Goal: Check status: Check status

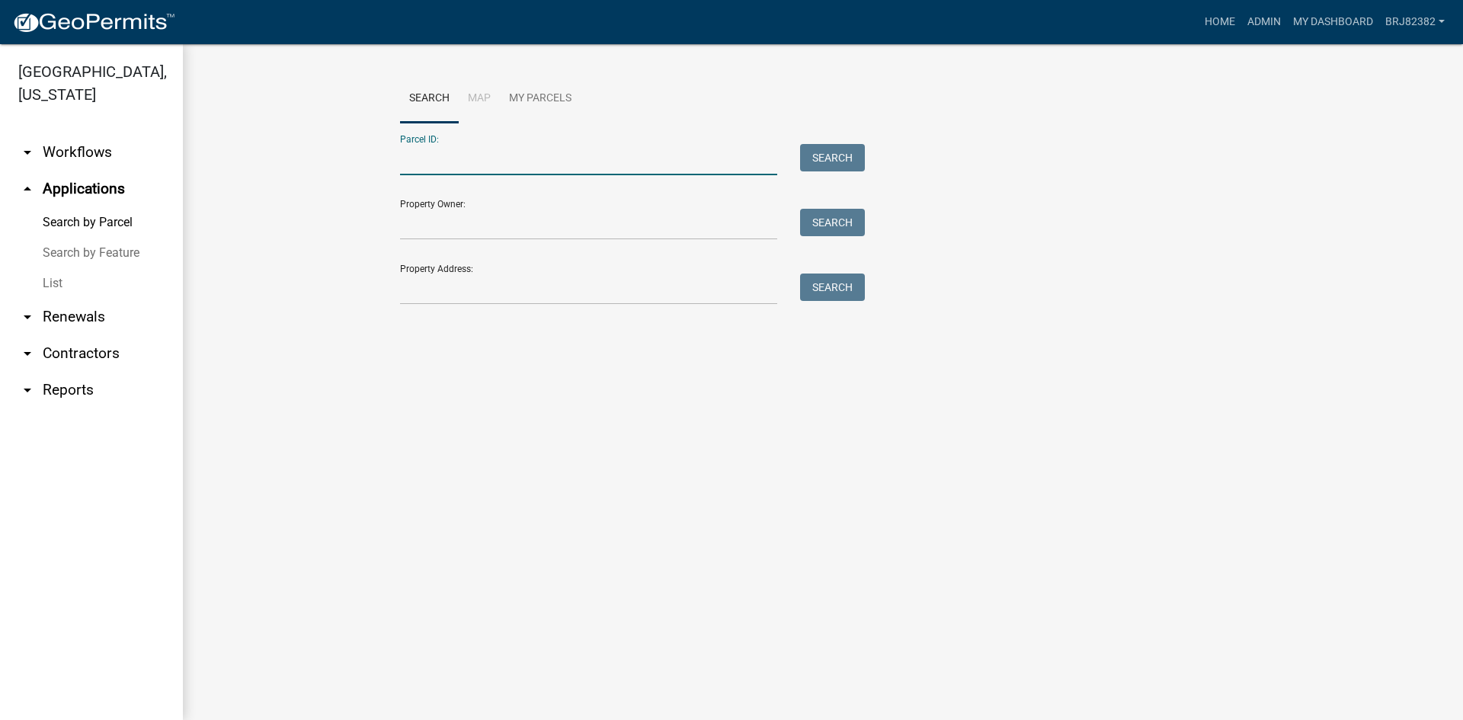
click at [438, 164] on input "Parcel ID:" at bounding box center [588, 159] width 377 height 31
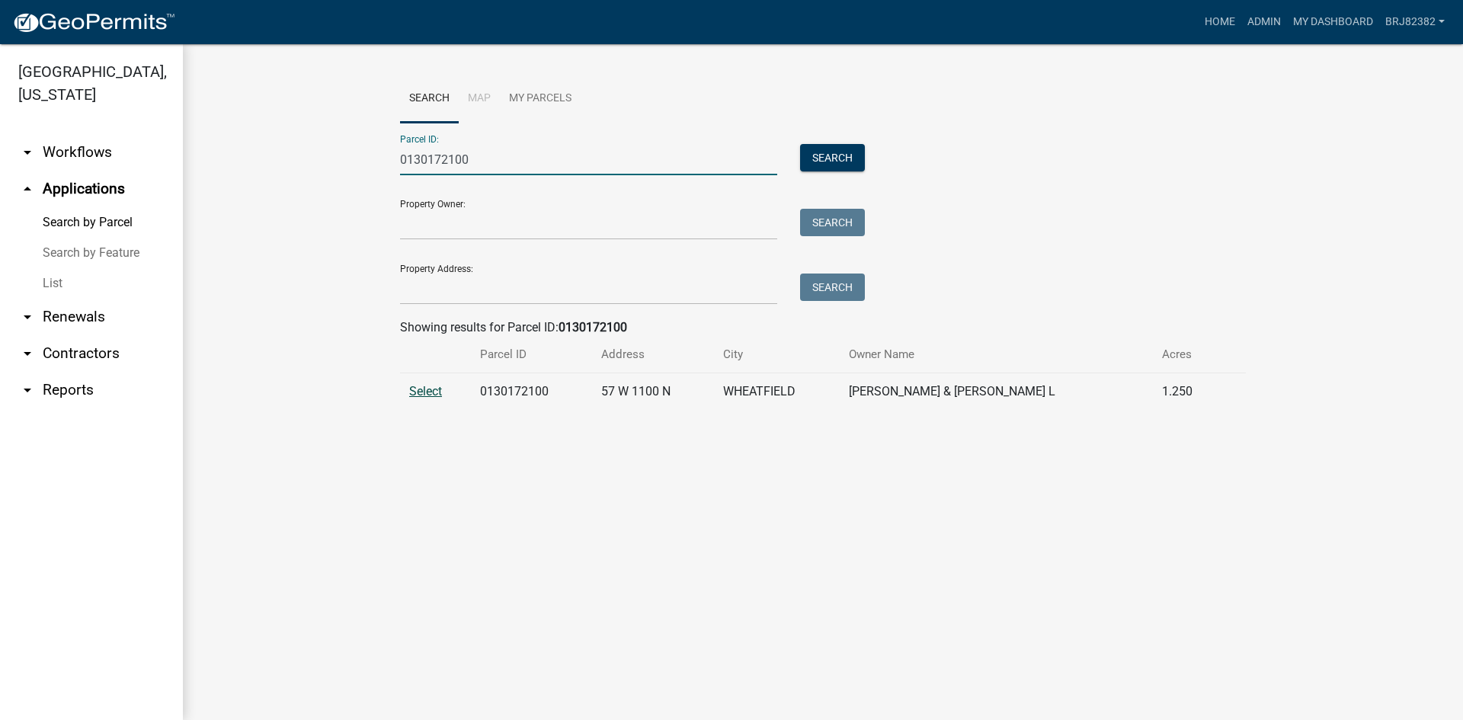
type input "0130172100"
click at [424, 388] on span "Select" at bounding box center [425, 391] width 33 height 14
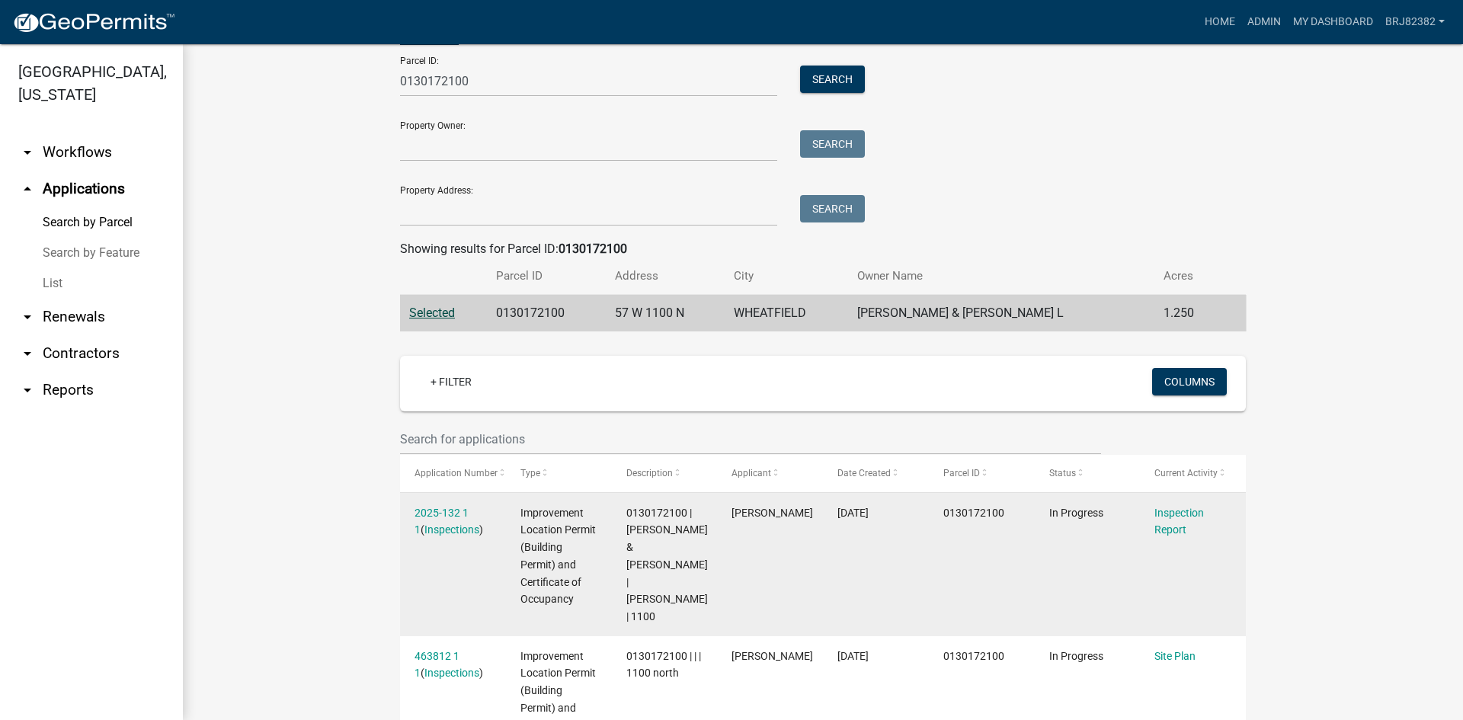
scroll to position [152, 0]
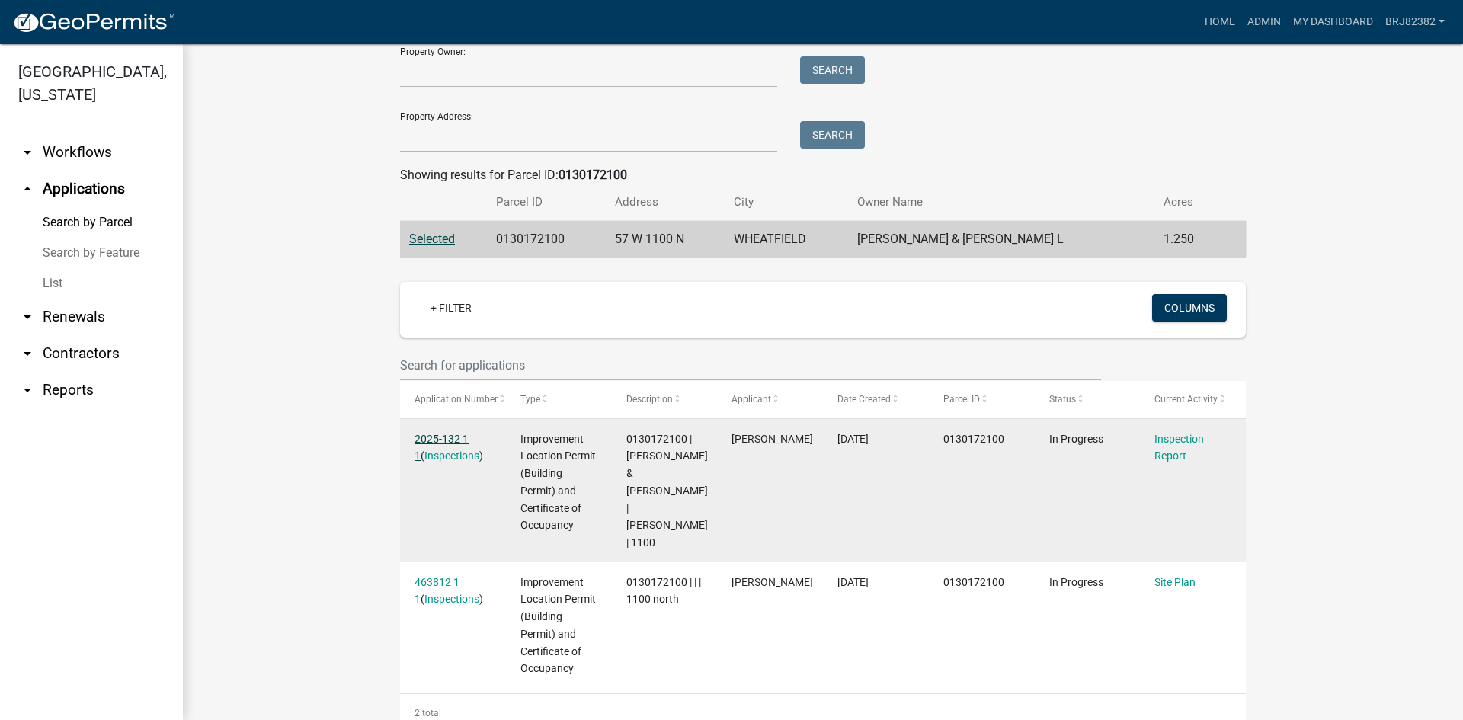
click at [459, 434] on link "2025-132 1 1" at bounding box center [441, 448] width 54 height 30
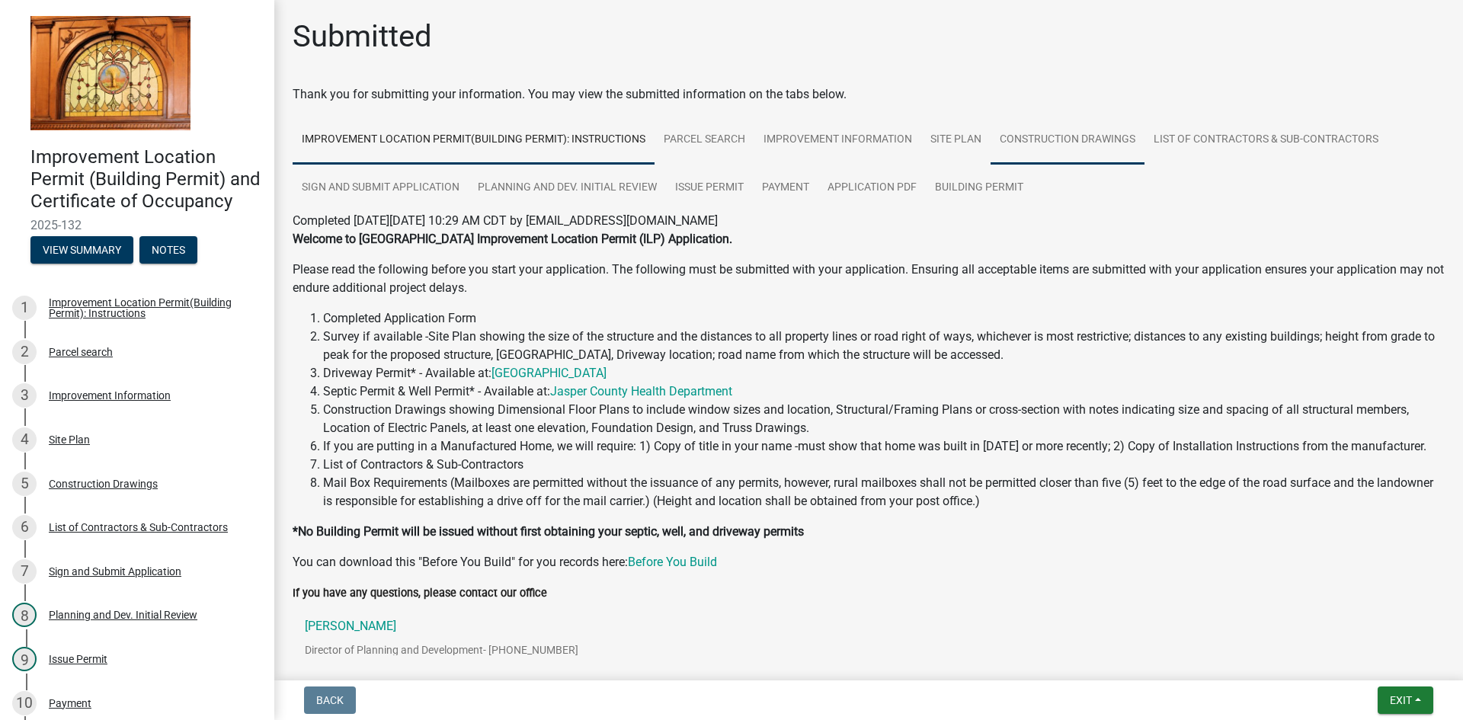
drag, startPoint x: 1062, startPoint y: 143, endPoint x: 1058, endPoint y: 153, distance: 10.6
click at [1062, 143] on link "Construction Drawings" at bounding box center [1067, 140] width 154 height 49
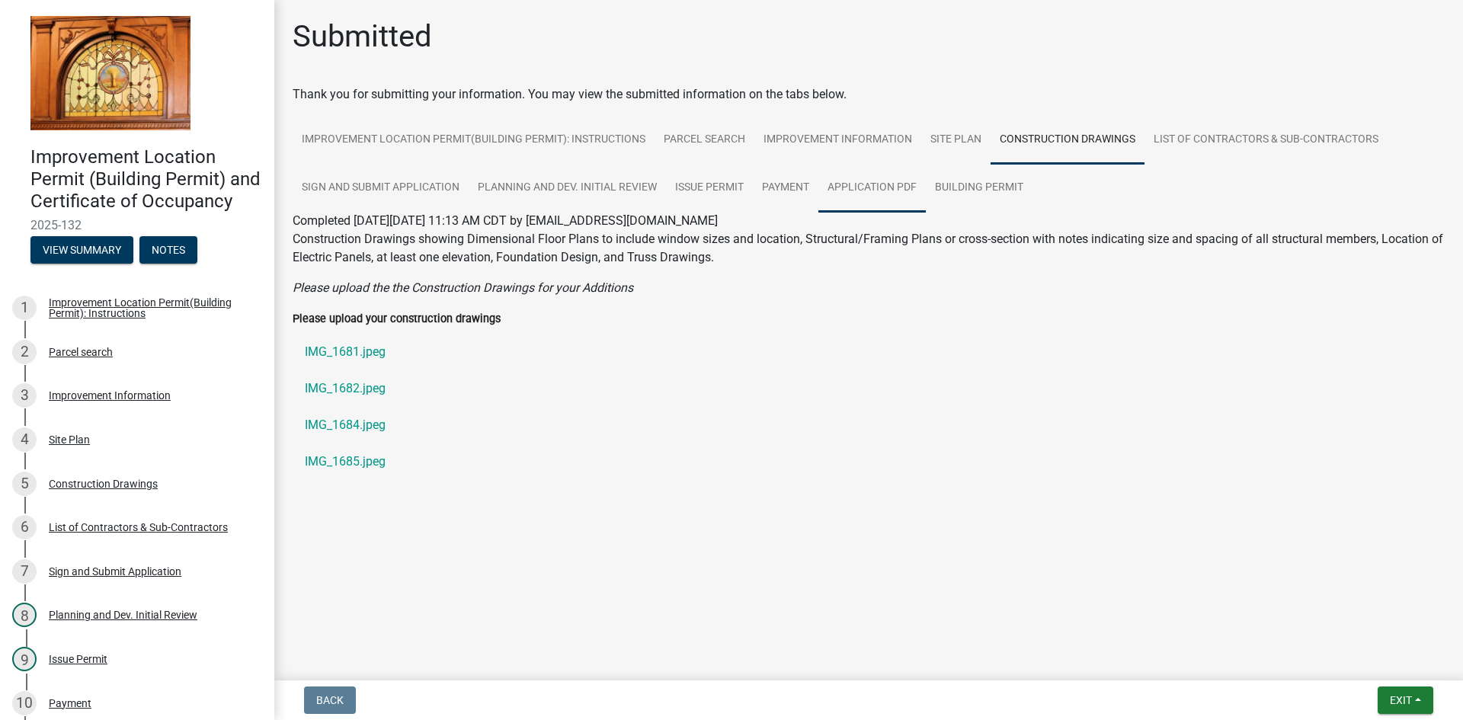
click at [845, 187] on link "Application PDF" at bounding box center [871, 188] width 107 height 49
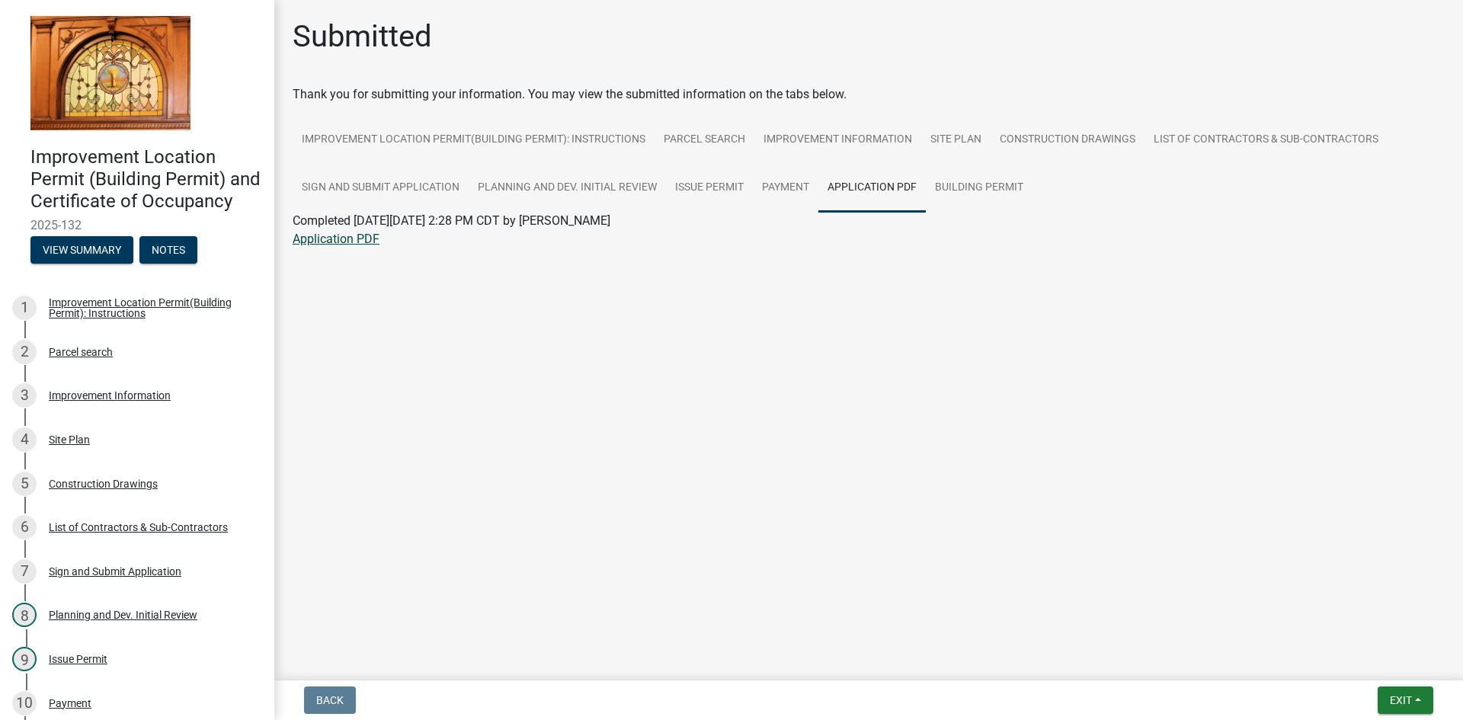
click at [359, 234] on link "Application PDF" at bounding box center [336, 239] width 87 height 14
click at [1085, 139] on link "Construction Drawings" at bounding box center [1067, 140] width 154 height 49
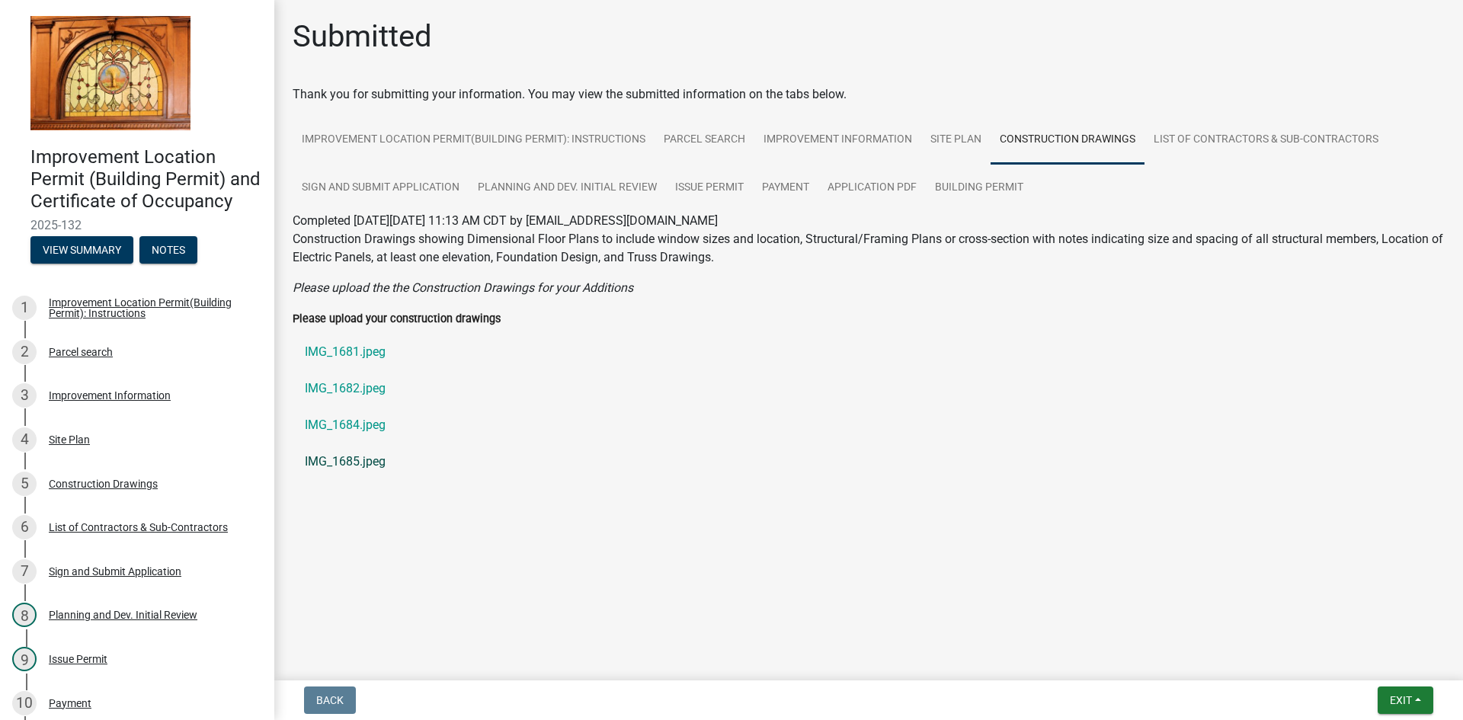
click at [350, 460] on link "IMG_1685.jpeg" at bounding box center [869, 461] width 1152 height 37
click at [306, 425] on link "IMG_1684.jpeg" at bounding box center [869, 425] width 1152 height 37
click at [354, 383] on link "IMG_1682.jpeg" at bounding box center [869, 388] width 1152 height 37
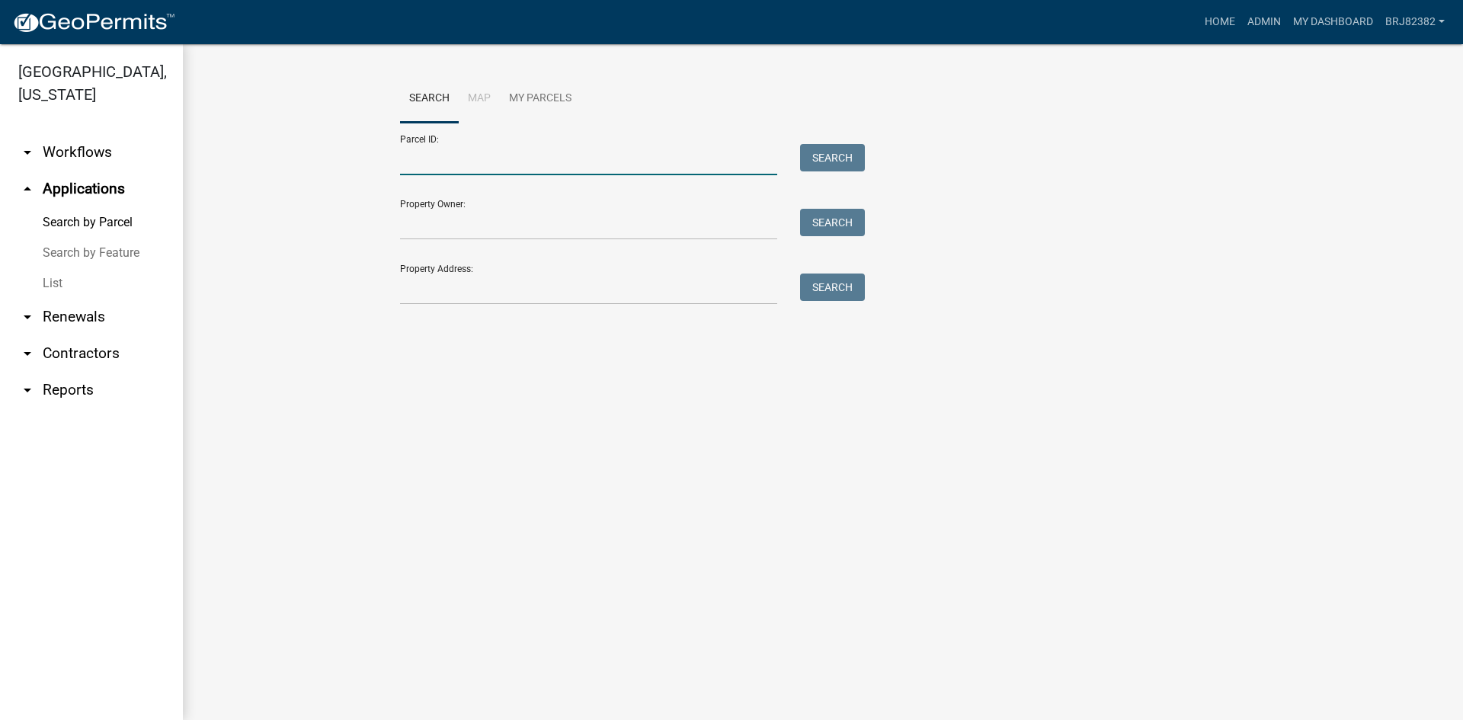
click at [421, 150] on input "Parcel ID:" at bounding box center [588, 159] width 377 height 31
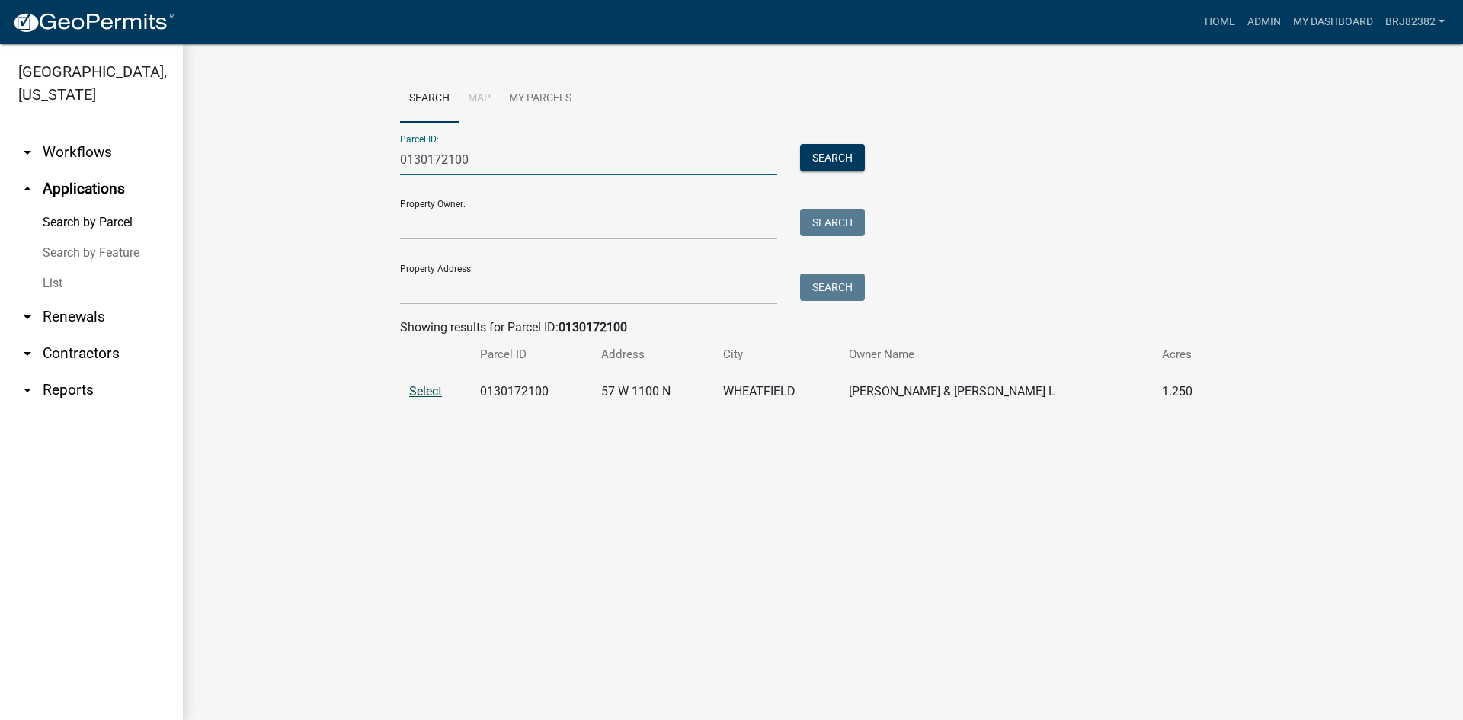
type input "0130172100"
click at [422, 385] on span "Select" at bounding box center [425, 391] width 33 height 14
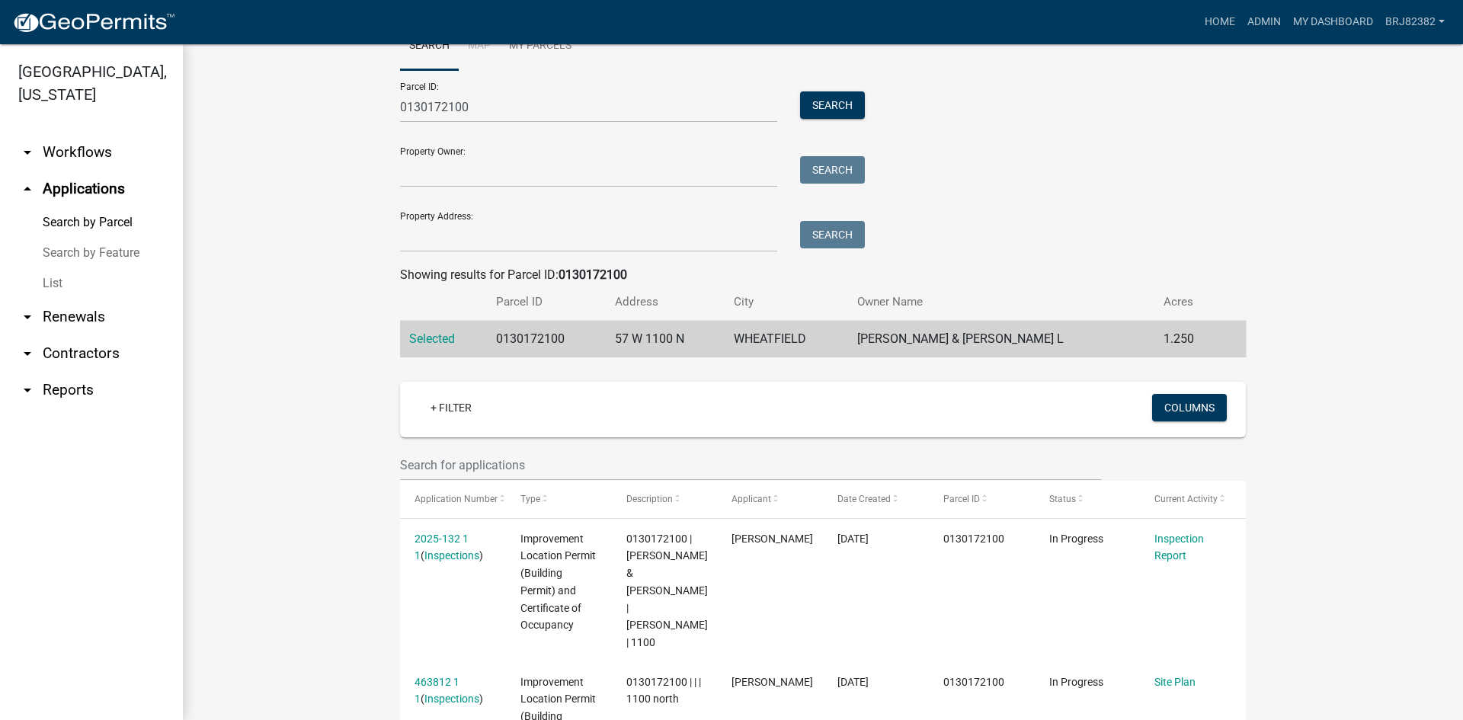
scroll to position [76, 0]
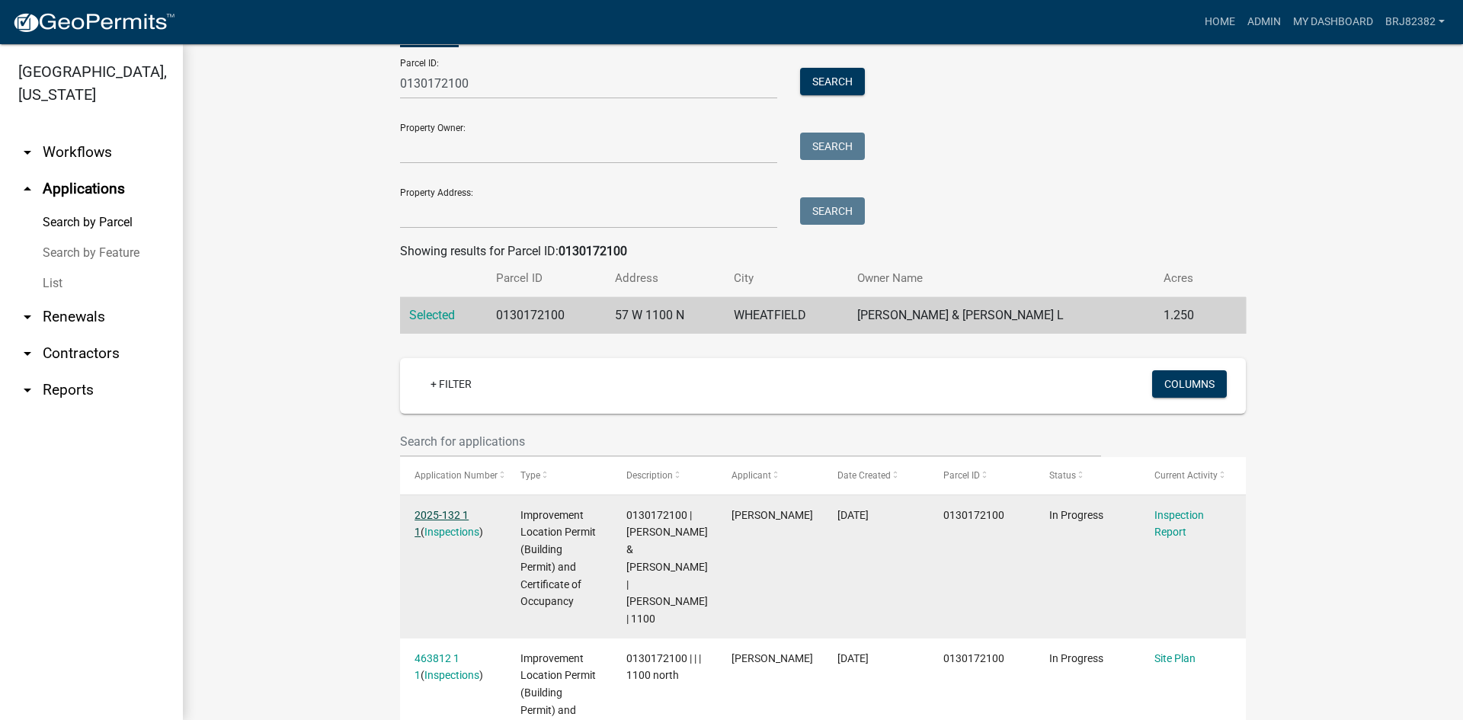
click at [429, 514] on link "2025-132 1 1" at bounding box center [441, 524] width 54 height 30
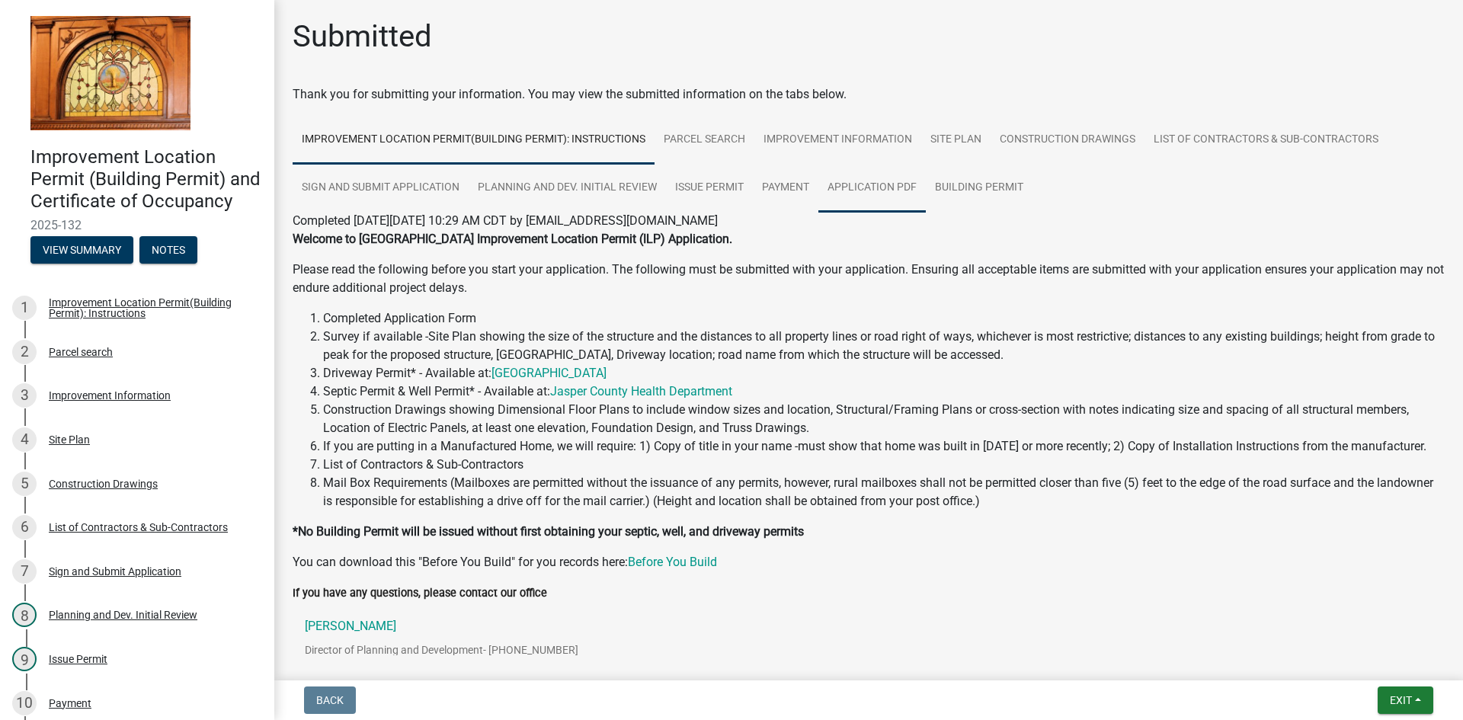
click at [861, 182] on link "Application PDF" at bounding box center [871, 188] width 107 height 49
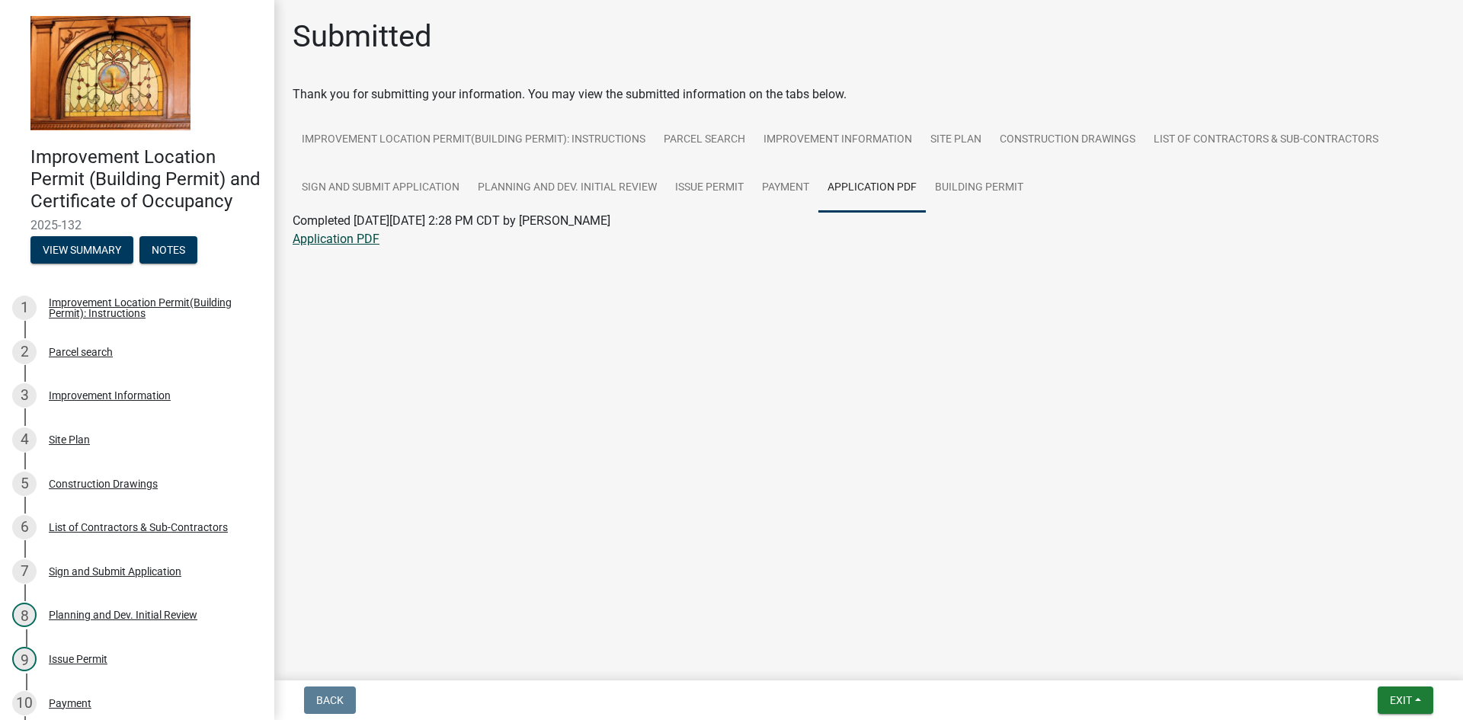
click at [354, 244] on link "Application PDF" at bounding box center [336, 239] width 87 height 14
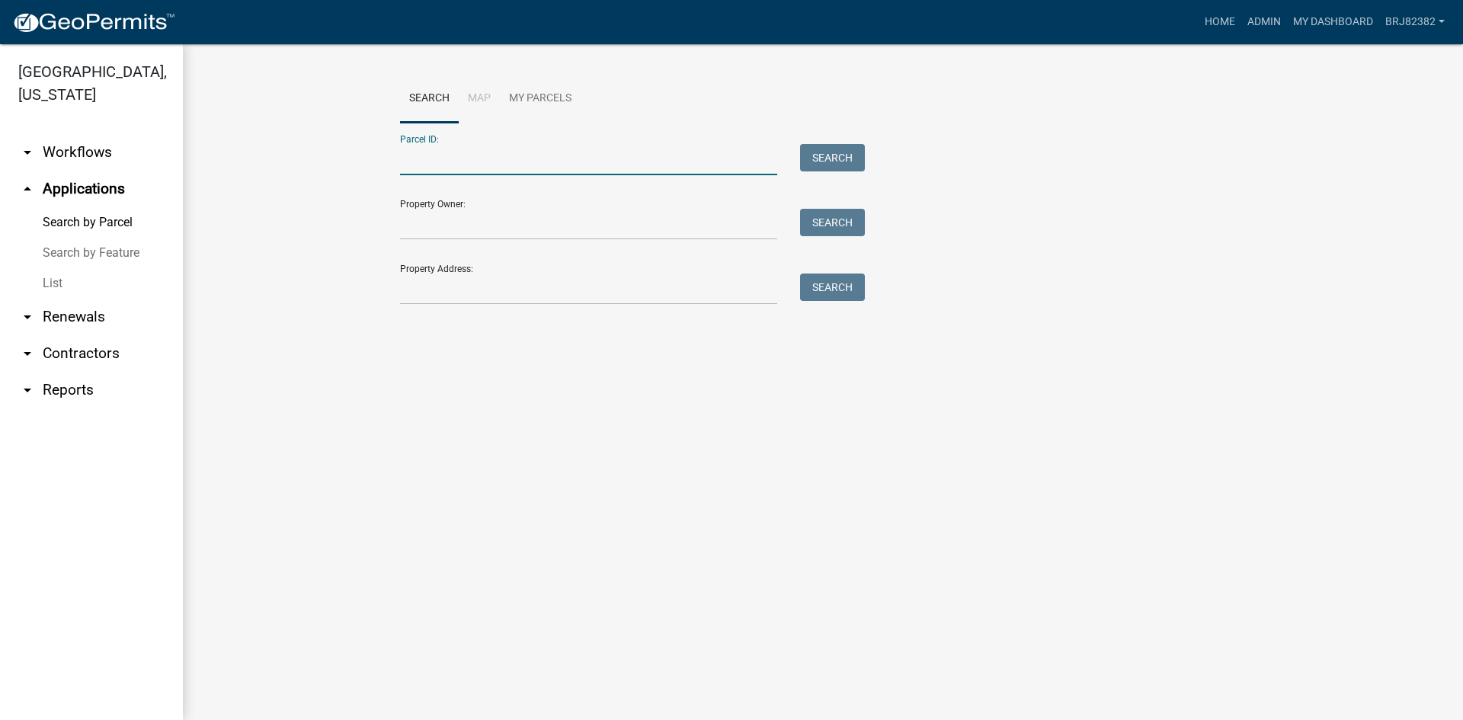
click at [424, 162] on input "Parcel ID:" at bounding box center [588, 159] width 377 height 31
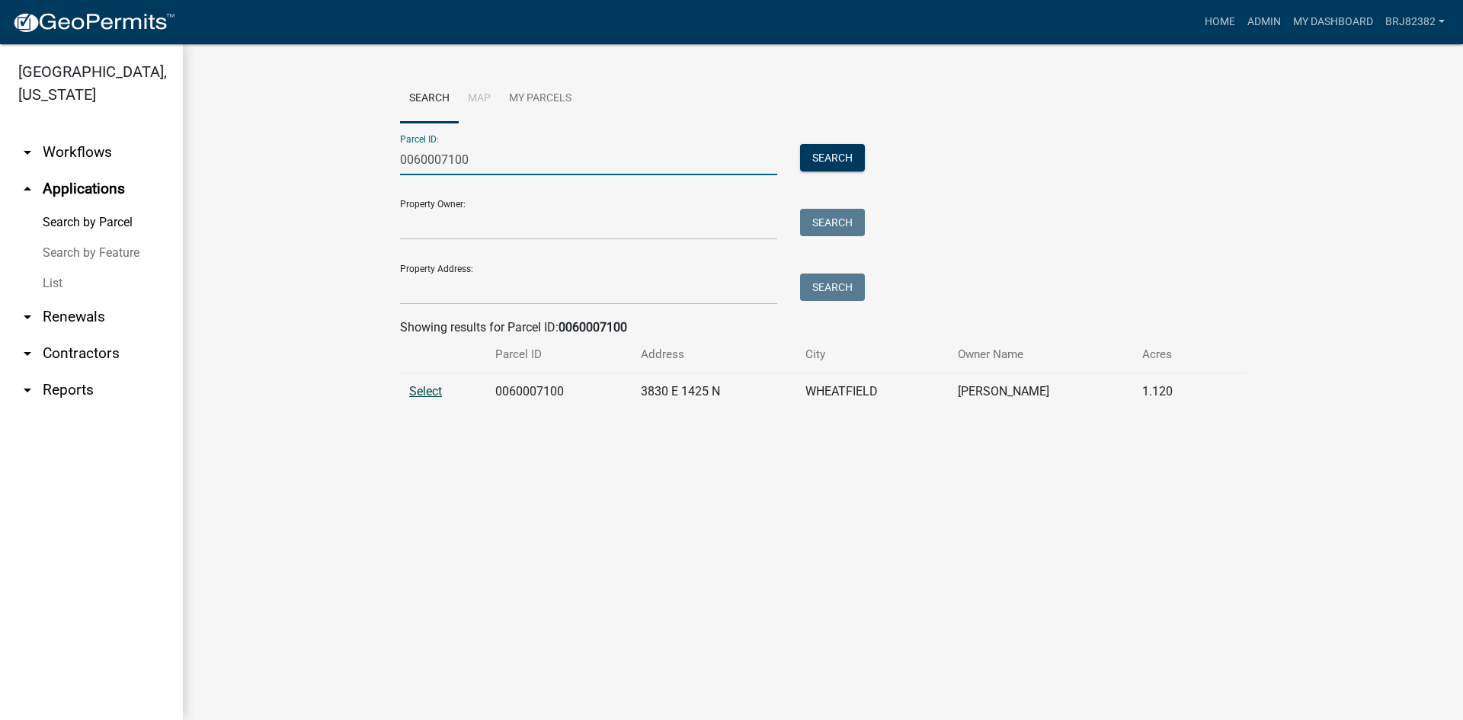
type input "0060007100"
click at [424, 391] on span "Select" at bounding box center [425, 391] width 33 height 14
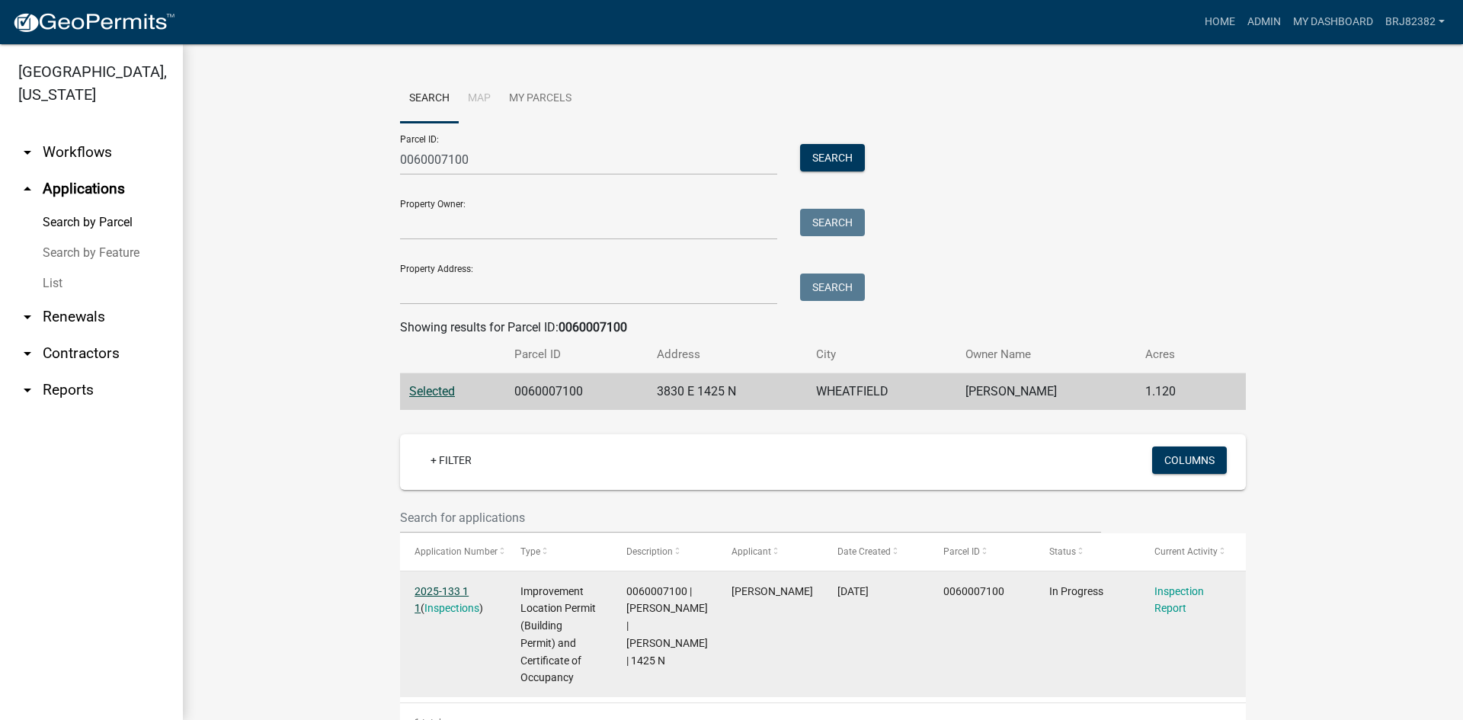
click at [462, 588] on link "2025-133 1 1" at bounding box center [441, 600] width 54 height 30
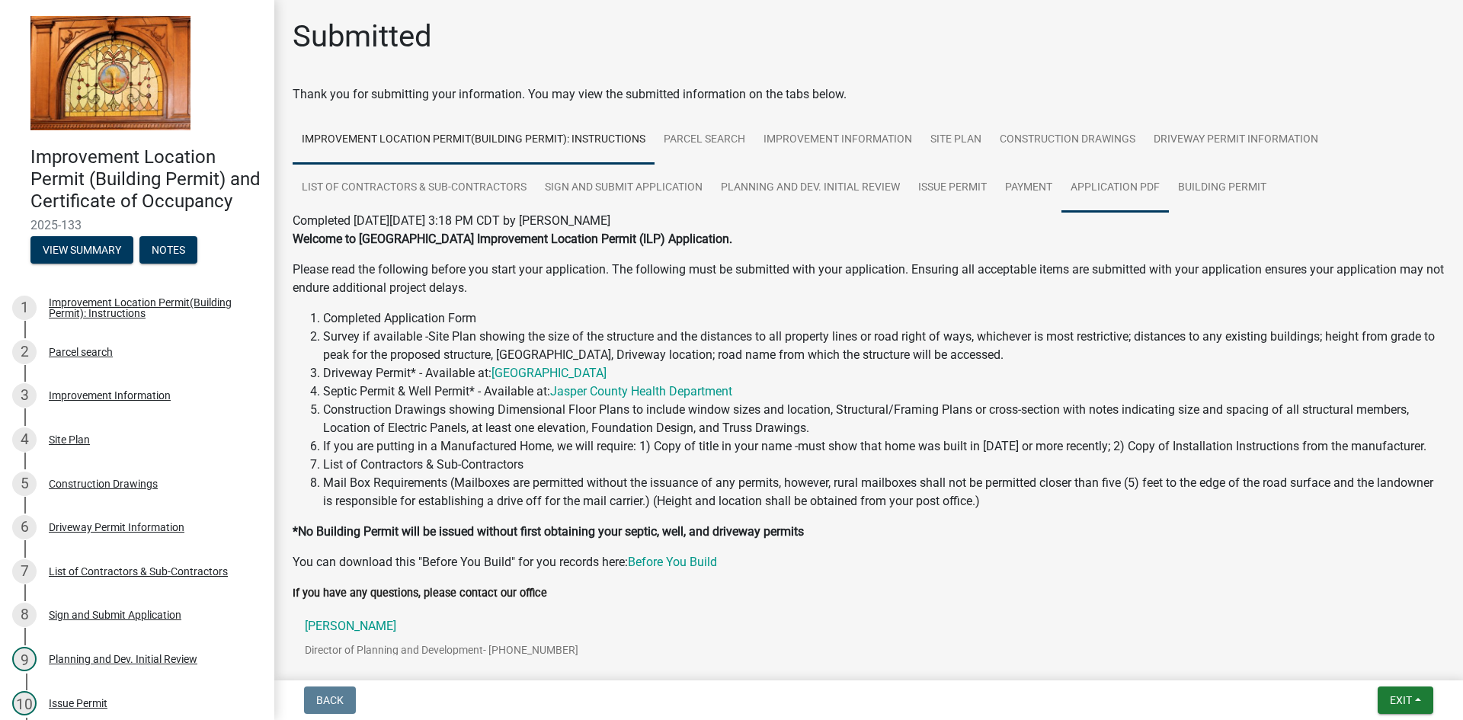
drag, startPoint x: 1126, startPoint y: 194, endPoint x: 1089, endPoint y: 216, distance: 43.4
click at [1126, 194] on link "Application PDF" at bounding box center [1114, 188] width 107 height 49
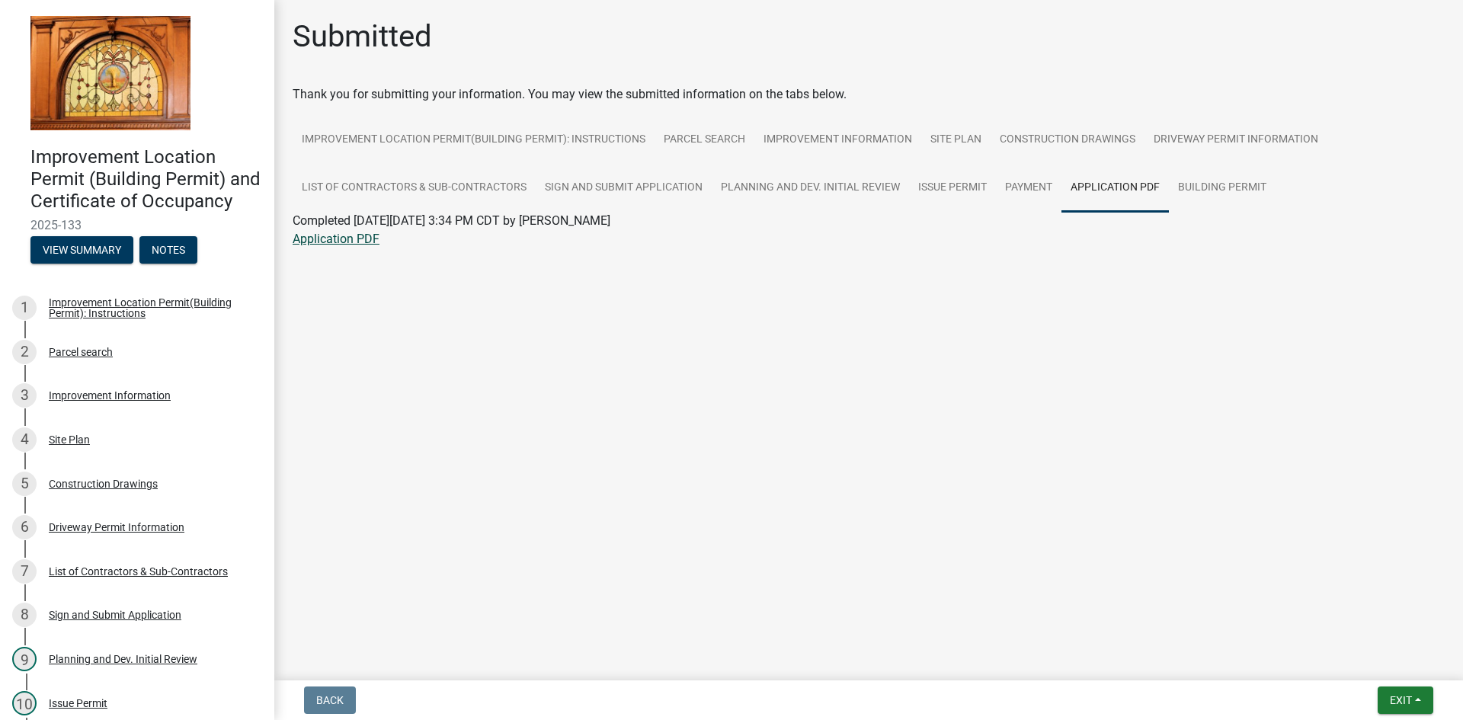
click at [365, 241] on link "Application PDF" at bounding box center [336, 239] width 87 height 14
click at [1068, 131] on link "Construction Drawings" at bounding box center [1067, 140] width 154 height 49
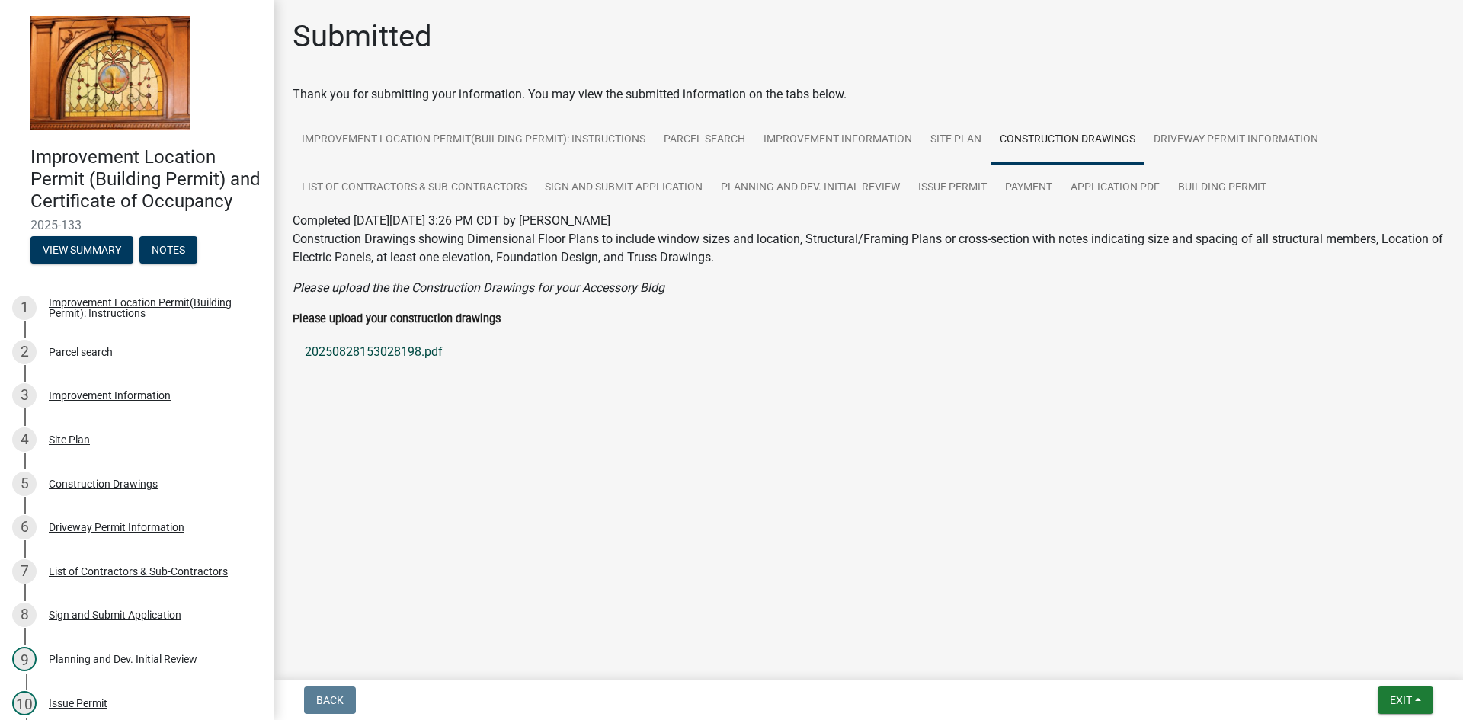
click at [405, 353] on link "20250828153028198.pdf" at bounding box center [869, 352] width 1152 height 37
click at [551, 427] on main "Submitted Thank you for submitting your information. You may view the submitted…" at bounding box center [868, 337] width 1189 height 674
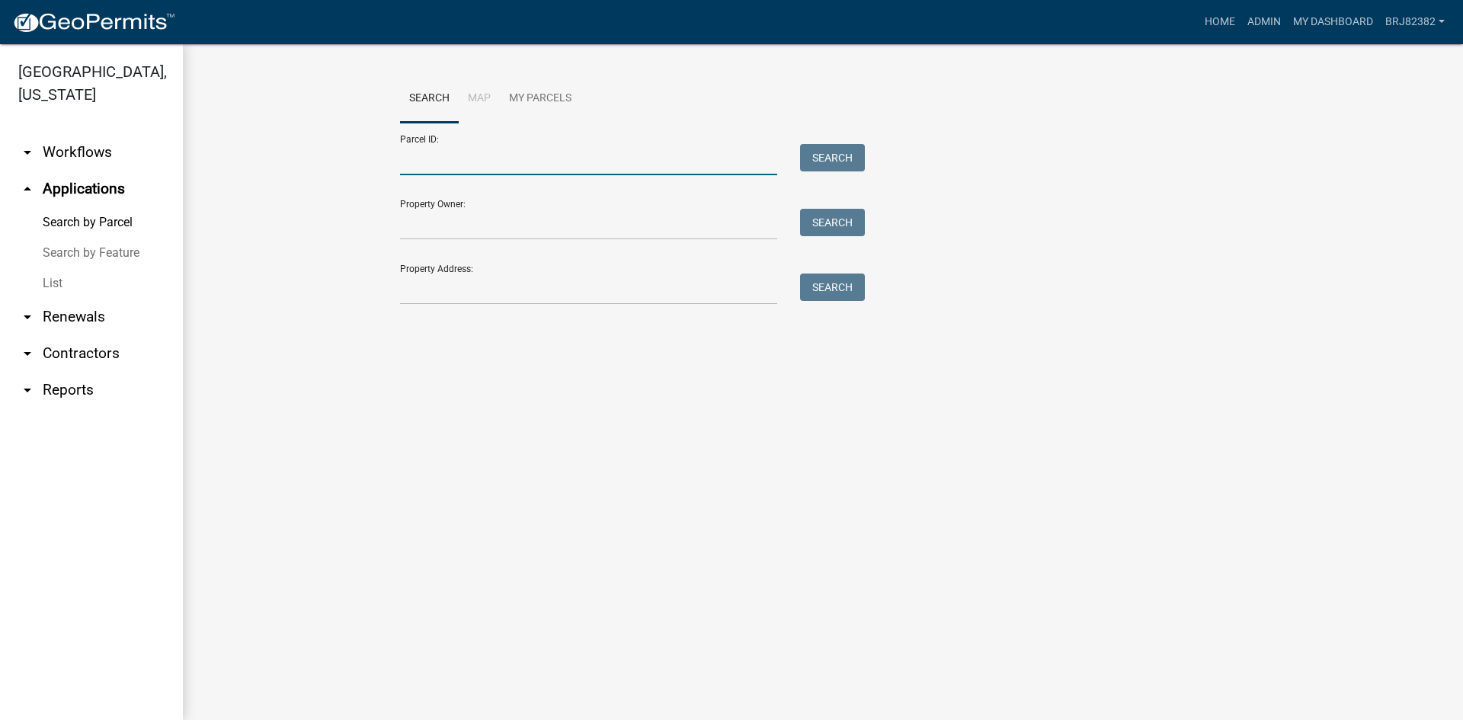
click at [446, 165] on input "Parcel ID:" at bounding box center [588, 159] width 377 height 31
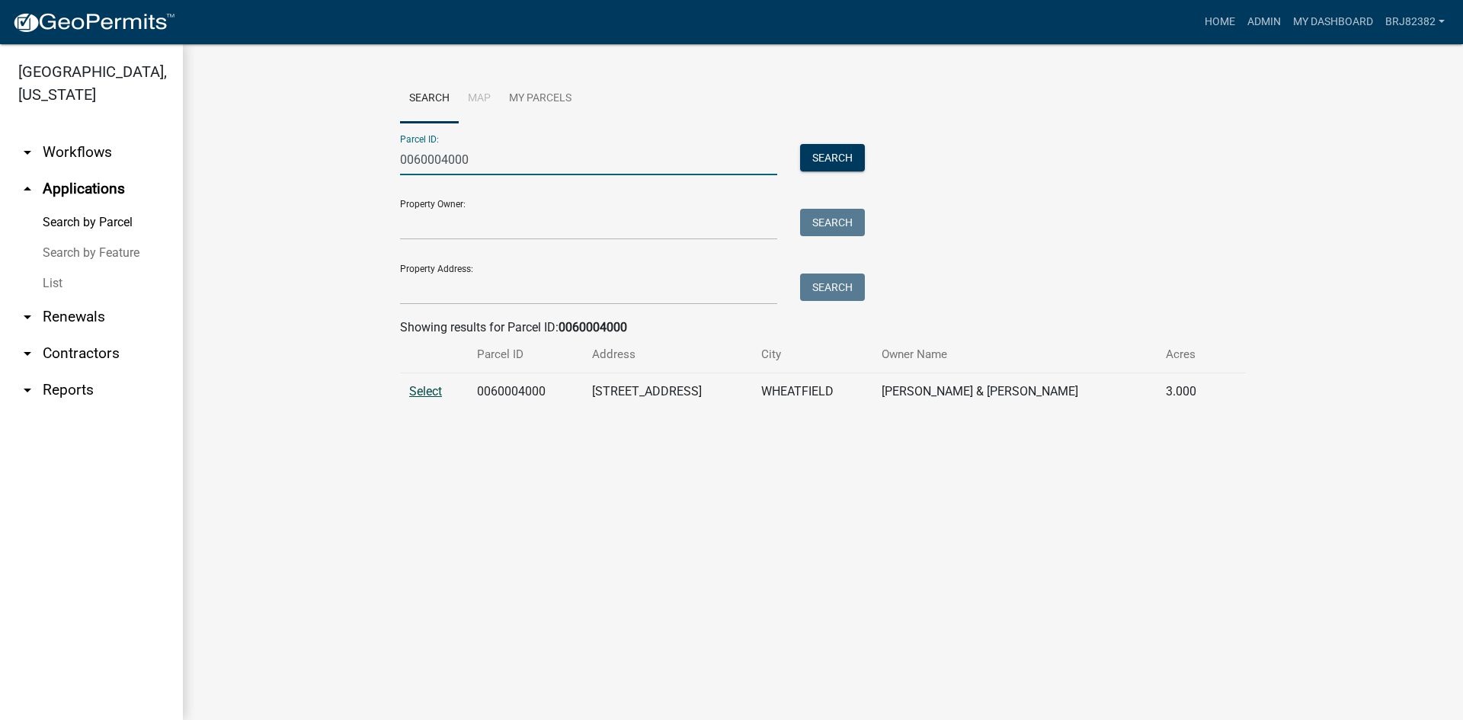
type input "0060004000"
click at [428, 387] on span "Select" at bounding box center [425, 391] width 33 height 14
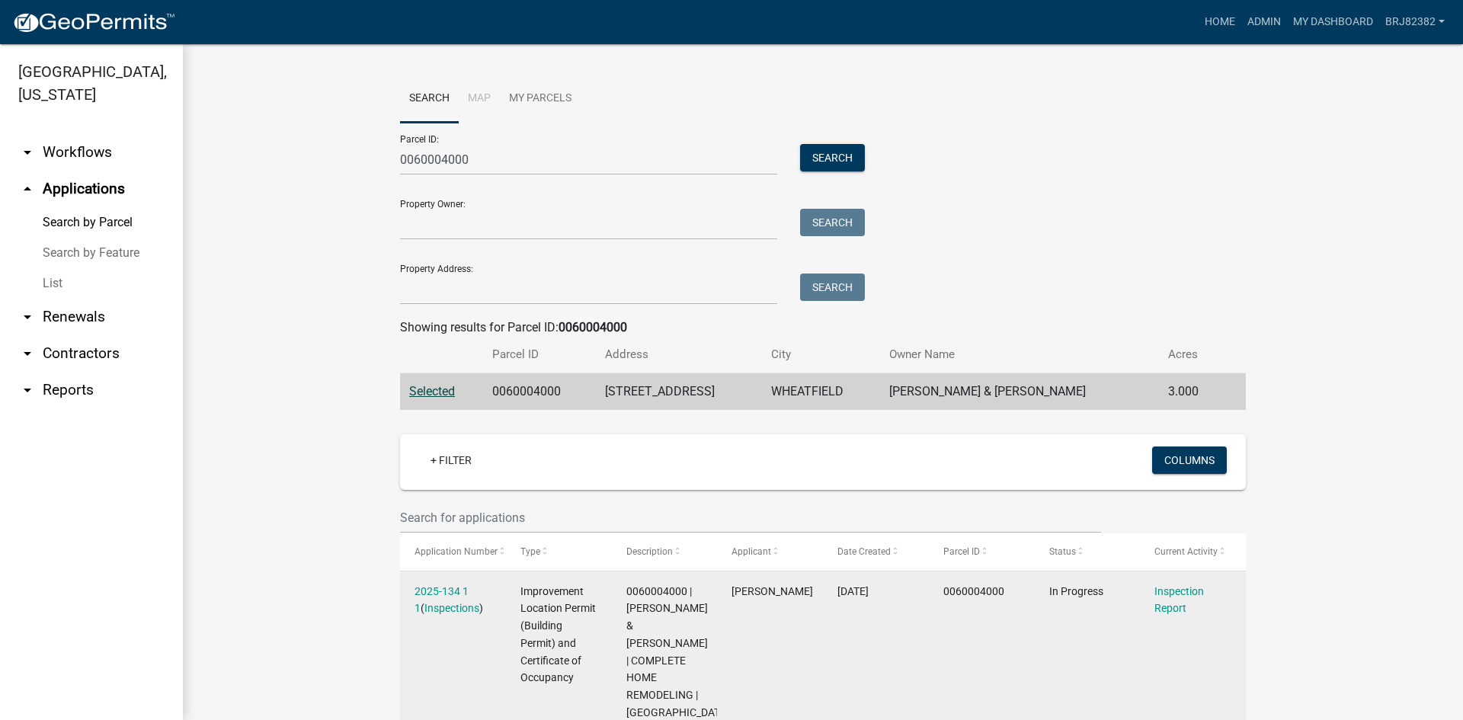
scroll to position [69, 0]
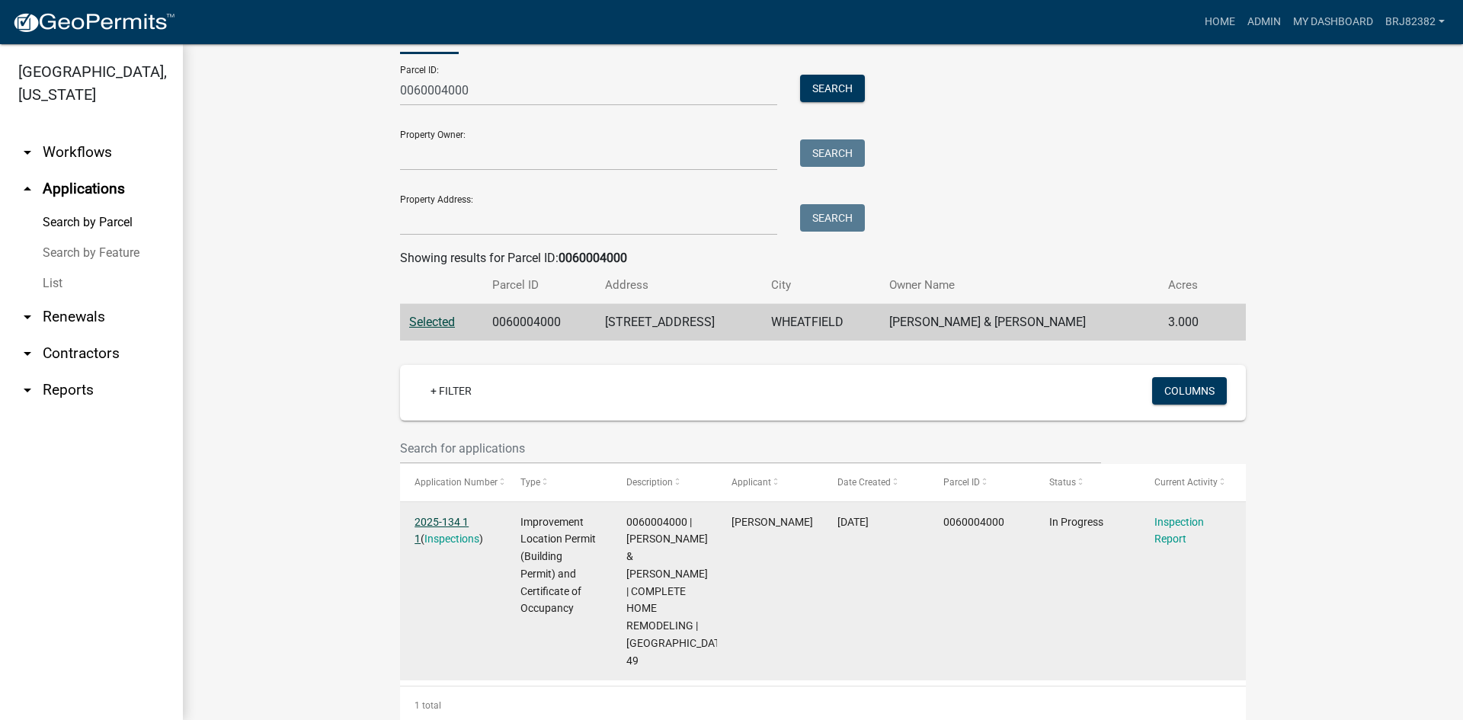
click at [424, 516] on link "2025-134 1 1" at bounding box center [441, 531] width 54 height 30
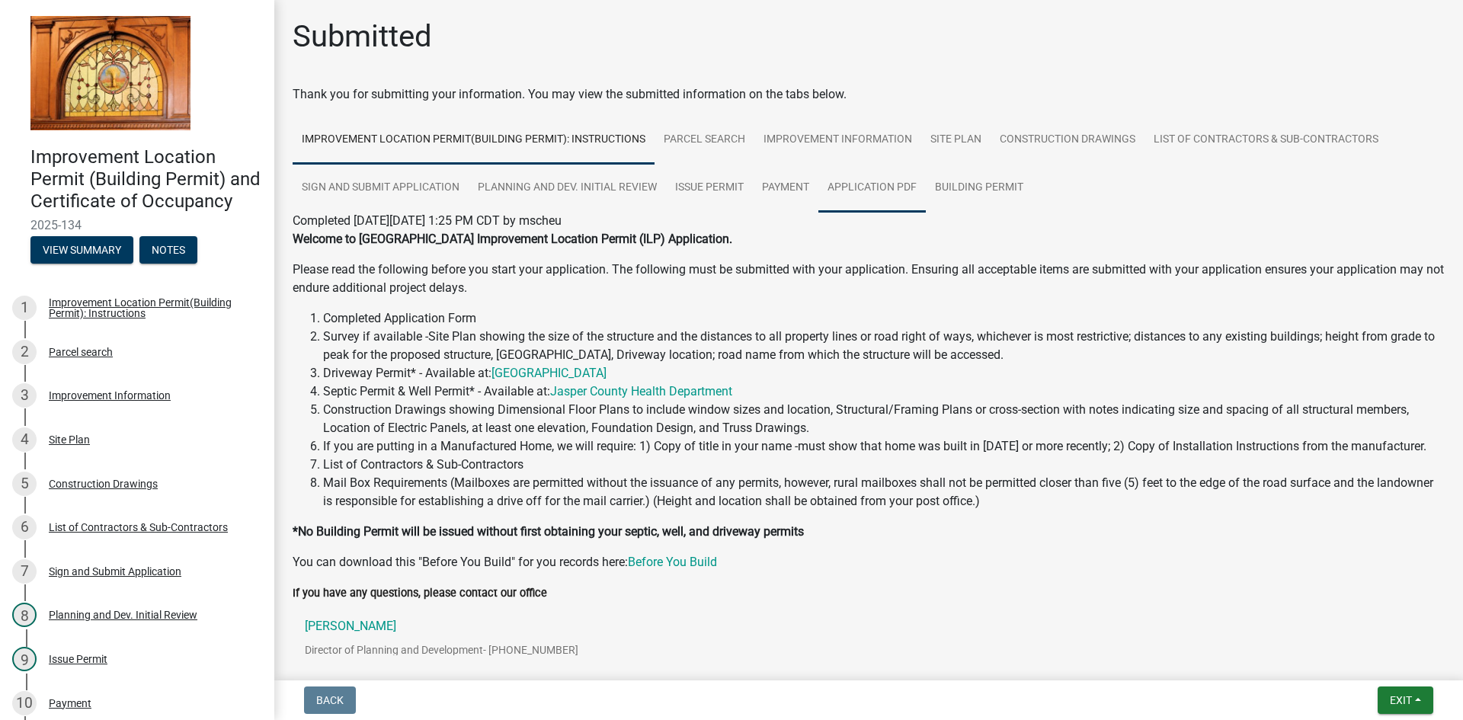
click at [869, 188] on link "Application PDF" at bounding box center [871, 188] width 107 height 49
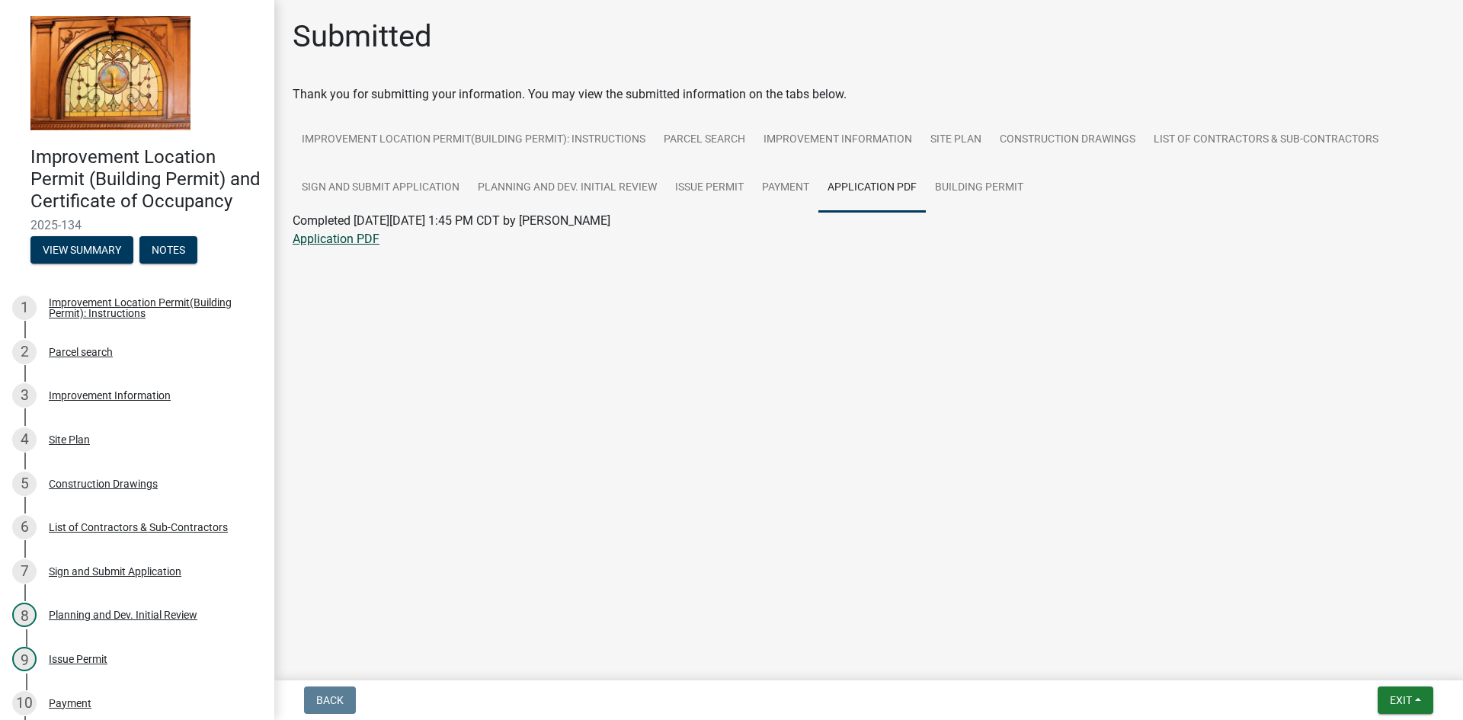
click at [301, 238] on link "Application PDF" at bounding box center [336, 239] width 87 height 14
click at [1080, 136] on link "Construction Drawings" at bounding box center [1067, 140] width 154 height 49
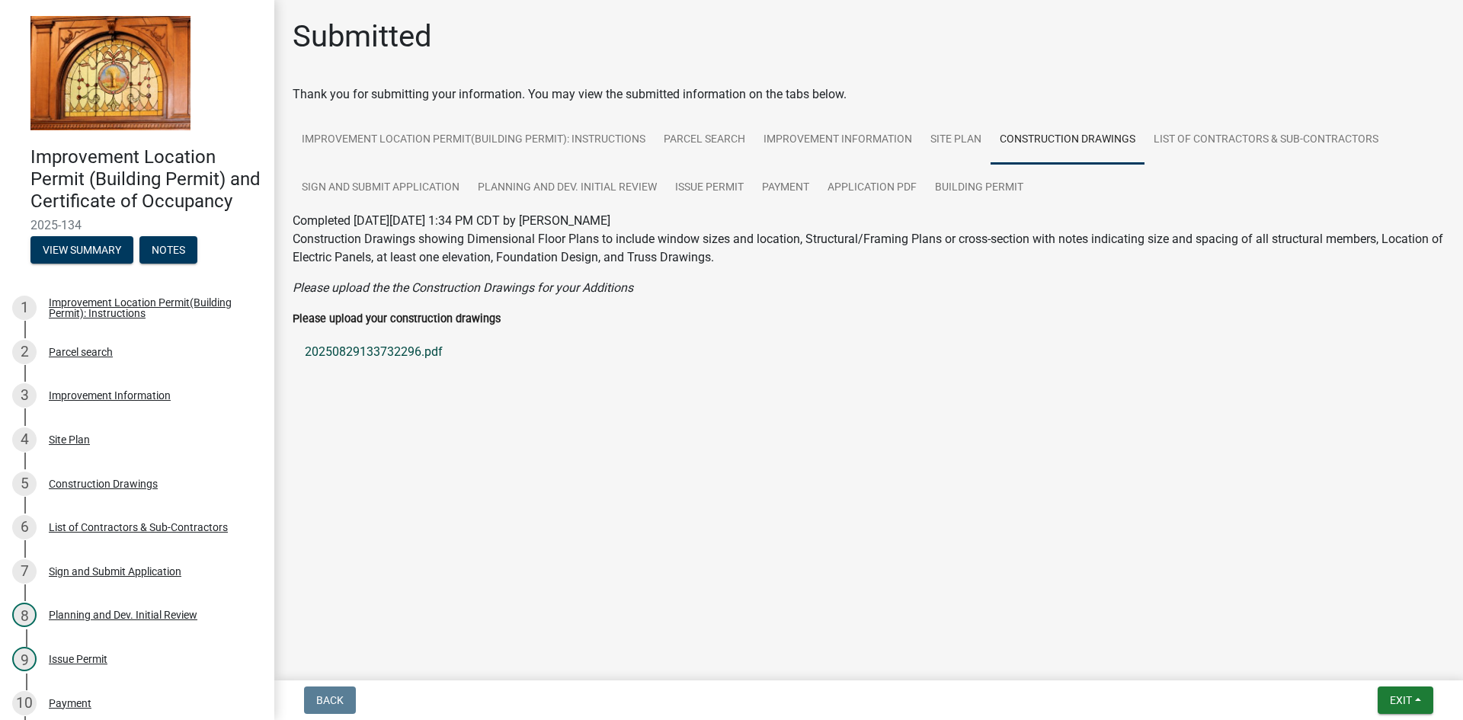
click at [360, 352] on link "20250829133732296.pdf" at bounding box center [869, 352] width 1152 height 37
click at [507, 455] on main "Submitted Thank you for submitting your information. You may view the submitted…" at bounding box center [868, 337] width 1189 height 674
